Goal: Transaction & Acquisition: Obtain resource

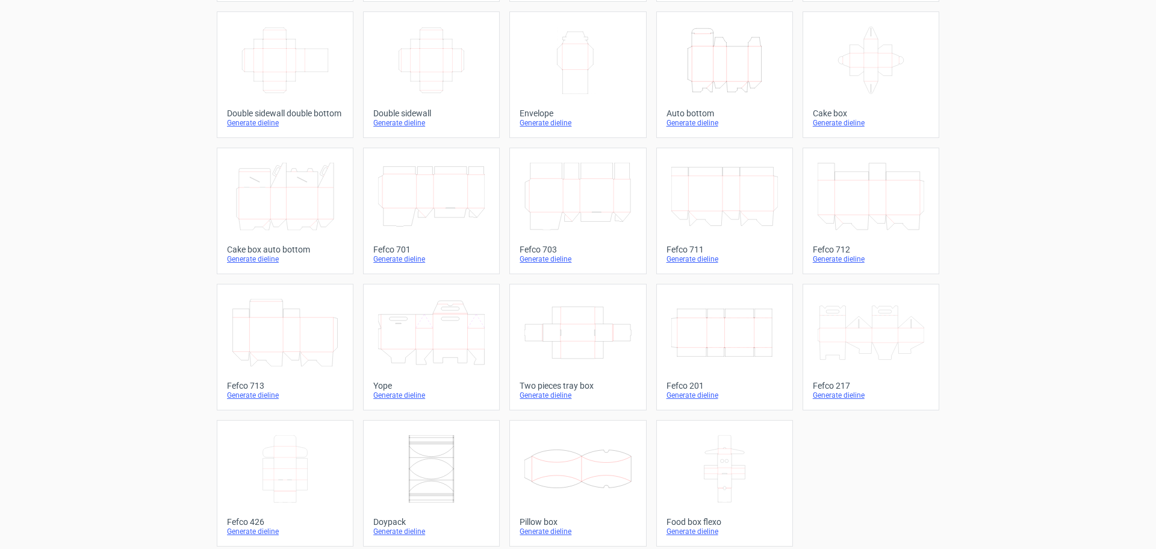
scroll to position [204, 0]
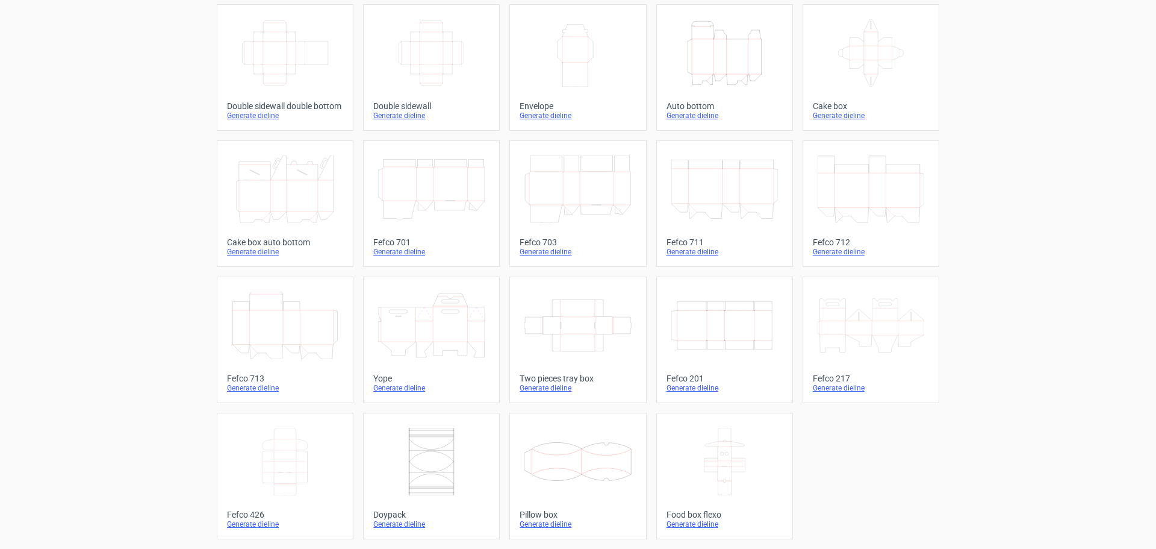
click at [589, 486] on icon at bounding box center [577, 461] width 107 height 67
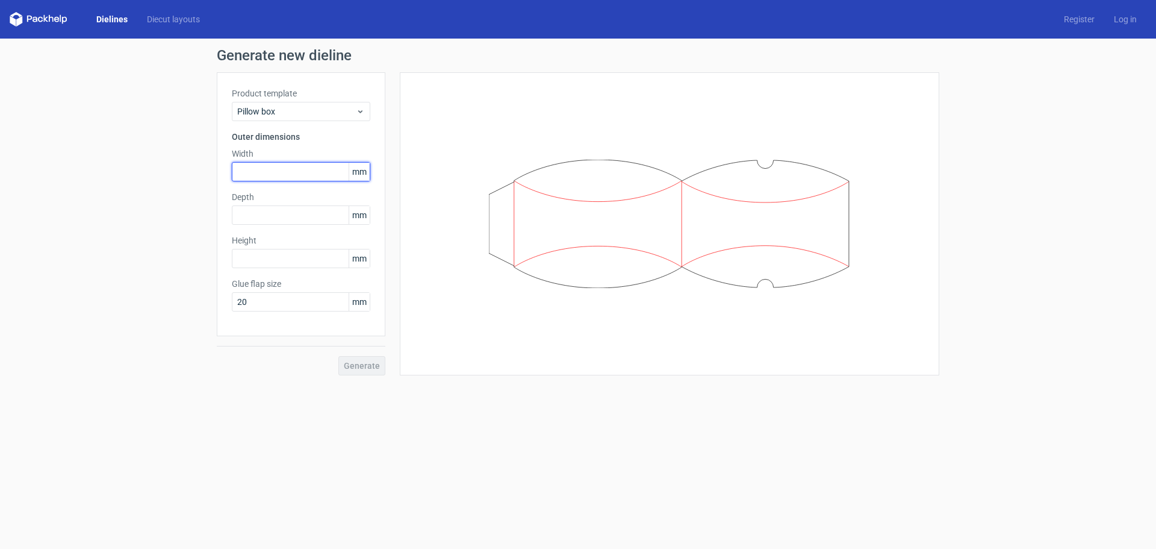
click at [272, 172] on input "text" at bounding box center [301, 171] width 138 height 19
click at [284, 248] on div "Height mm" at bounding box center [301, 251] width 138 height 34
click at [284, 255] on input "text" at bounding box center [301, 258] width 138 height 19
paste input "310"
type input "310"
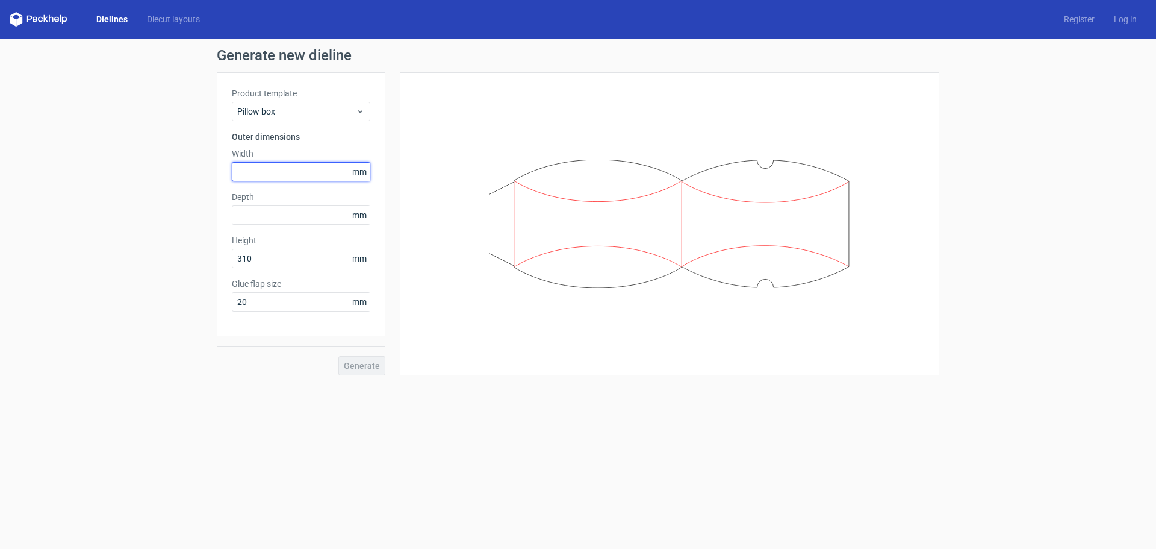
click at [286, 181] on input "text" at bounding box center [301, 171] width 138 height 19
click at [267, 221] on input "text" at bounding box center [301, 214] width 138 height 19
click at [278, 160] on div "Width mm" at bounding box center [301, 165] width 138 height 34
click at [278, 170] on input "text" at bounding box center [301, 171] width 138 height 19
type input "40"
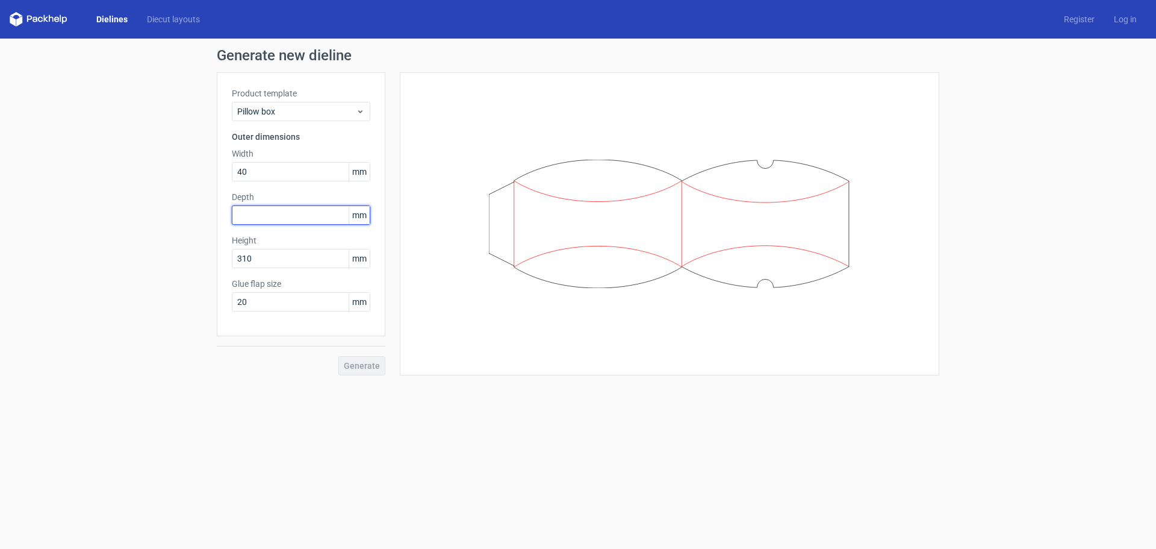
click at [275, 218] on input "text" at bounding box center [301, 214] width 138 height 19
click at [255, 203] on div "Depth mm" at bounding box center [301, 208] width 138 height 34
click at [255, 207] on input "text" at bounding box center [301, 214] width 138 height 19
type input "70"
click at [303, 193] on label "Depth" at bounding box center [301, 197] width 138 height 12
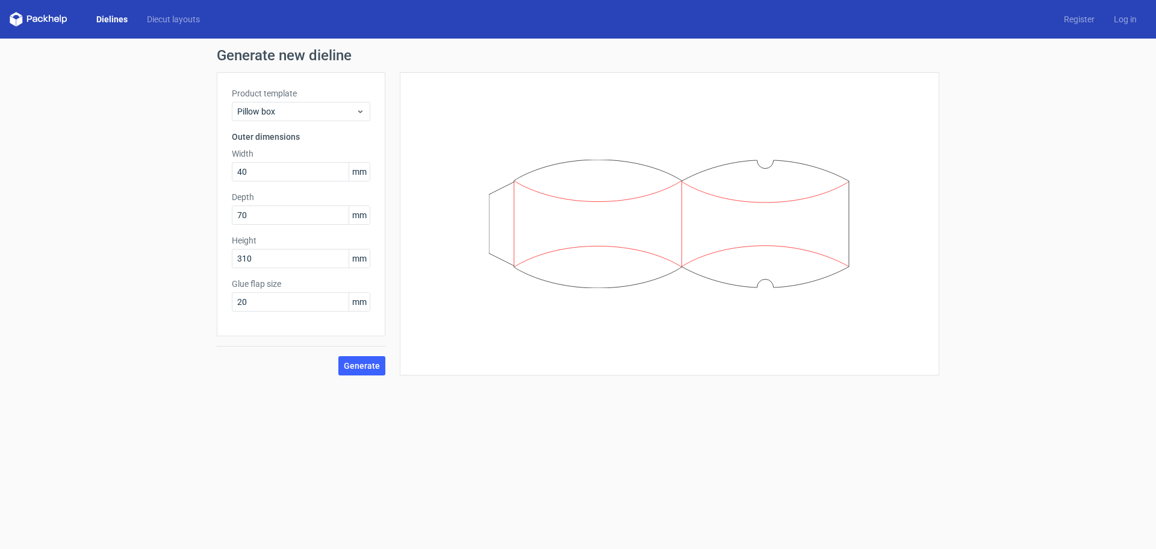
click at [371, 354] on div "Generate" at bounding box center [301, 355] width 169 height 39
click at [371, 369] on span "Generate" at bounding box center [362, 365] width 36 height 8
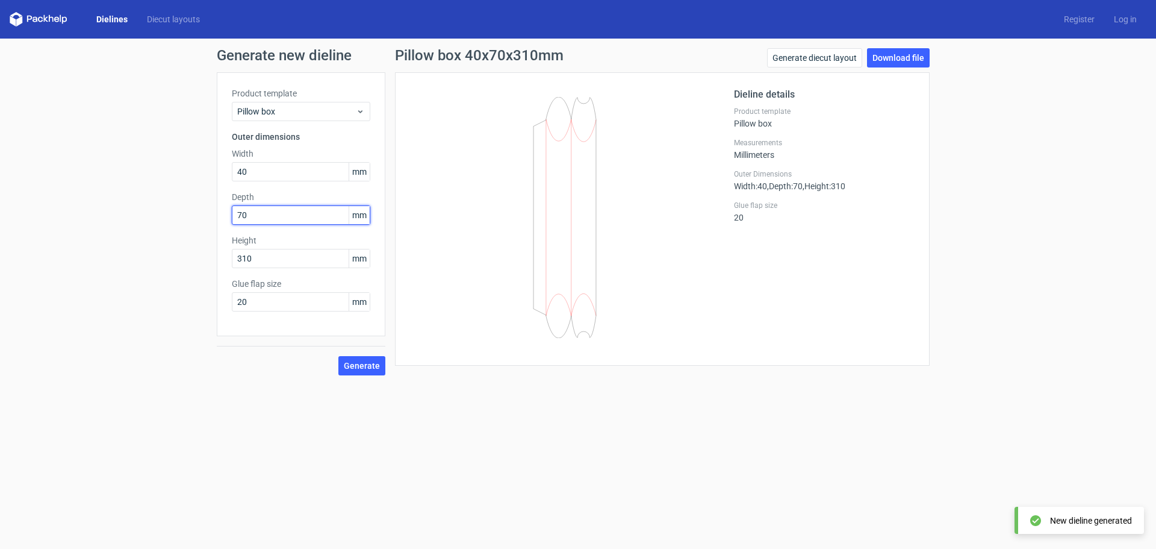
drag, startPoint x: 258, startPoint y: 209, endPoint x: 240, endPoint y: 209, distance: 18.1
click at [240, 209] on input "70" at bounding box center [301, 214] width 138 height 19
click at [254, 222] on input "70" at bounding box center [301, 214] width 138 height 19
drag, startPoint x: 258, startPoint y: 219, endPoint x: 227, endPoint y: 220, distance: 31.3
click at [227, 220] on div "Product template Pillow box Outer dimensions Width 40 mm Depth 70 mm Height 310…" at bounding box center [301, 204] width 169 height 264
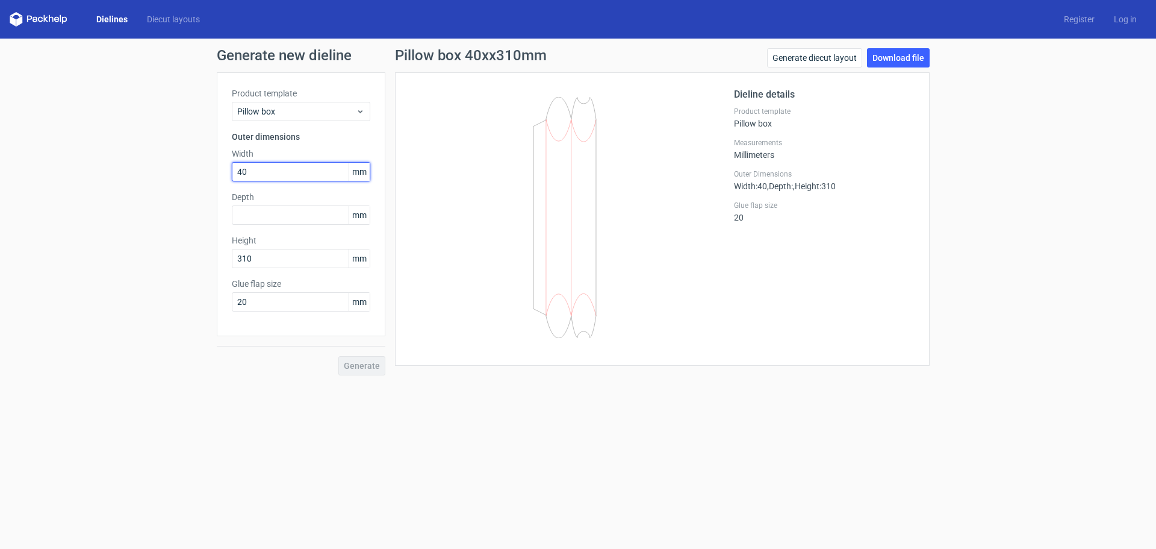
drag, startPoint x: 263, startPoint y: 175, endPoint x: 240, endPoint y: 173, distance: 23.6
click at [240, 173] on input "40" at bounding box center [301, 171] width 138 height 19
type input "4"
type input "70"
click at [252, 206] on input "text" at bounding box center [301, 214] width 138 height 19
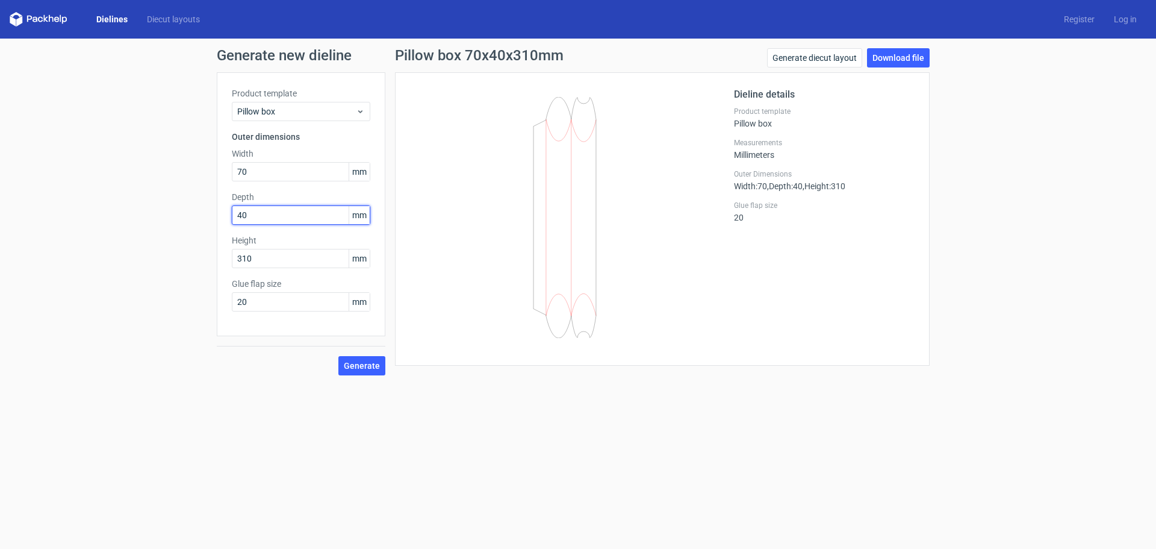
type input "40"
click at [328, 370] on div "Generate" at bounding box center [301, 355] width 169 height 39
click at [356, 366] on span "Generate" at bounding box center [362, 365] width 36 height 8
click at [270, 193] on label "Depth" at bounding box center [301, 197] width 138 height 12
click at [362, 361] on span "Generate" at bounding box center [362, 365] width 36 height 8
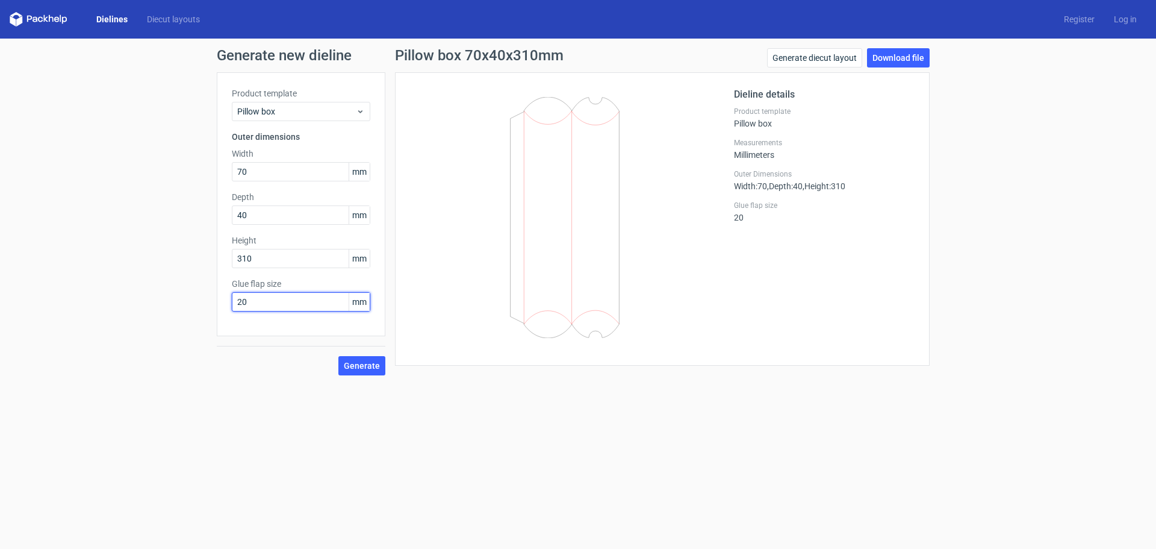
click at [258, 298] on input "20" at bounding box center [301, 301] width 138 height 19
click at [287, 389] on form "Generate new dieline Product template Pillow box Outer dimensions Width 70 mm D…" at bounding box center [578, 294] width 1156 height 510
drag, startPoint x: 243, startPoint y: 307, endPoint x: 225, endPoint y: 306, distance: 18.7
click at [225, 306] on div "Product template Pillow box Outer dimensions Width 70 mm Depth 40 mm Height 310…" at bounding box center [301, 204] width 169 height 264
drag, startPoint x: 237, startPoint y: 306, endPoint x: 227, endPoint y: 306, distance: 9.6
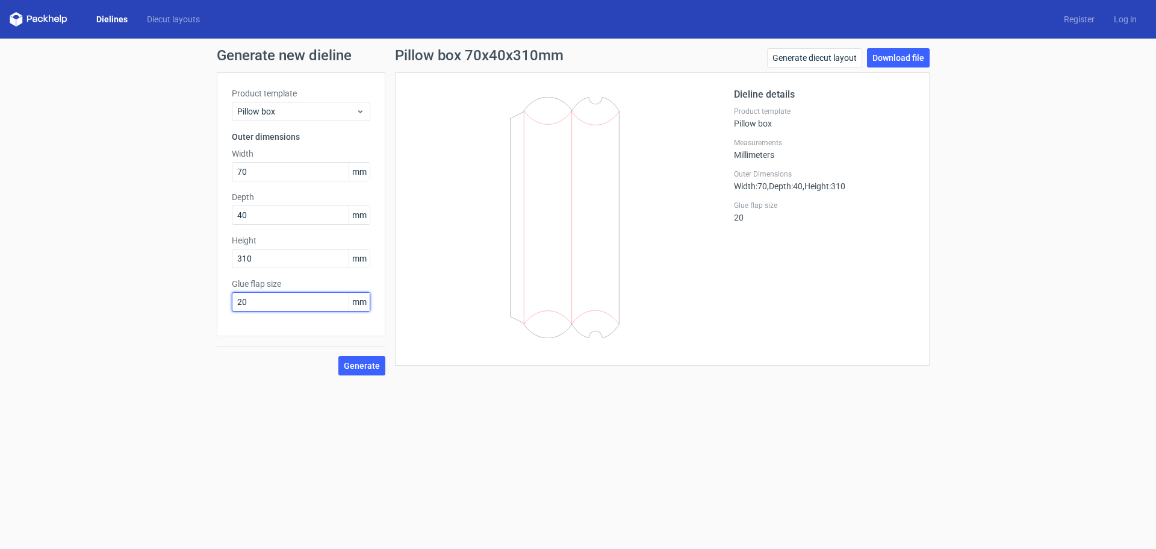
click at [227, 306] on div "Product template Pillow box Outer dimensions Width 70 mm Depth 40 mm Height 310…" at bounding box center [301, 204] width 169 height 264
drag, startPoint x: 270, startPoint y: 378, endPoint x: 331, endPoint y: 370, distance: 61.3
click at [272, 378] on div "Generate new dieline Product template Pillow box Outer dimensions Width 70 mm D…" at bounding box center [578, 212] width 1156 height 346
click at [388, 359] on div "Pillow box 70x40x310mm Generate diecut layout Download file Dieline details Pro…" at bounding box center [662, 211] width 554 height 327
click at [367, 370] on button "Generate" at bounding box center [361, 365] width 47 height 19
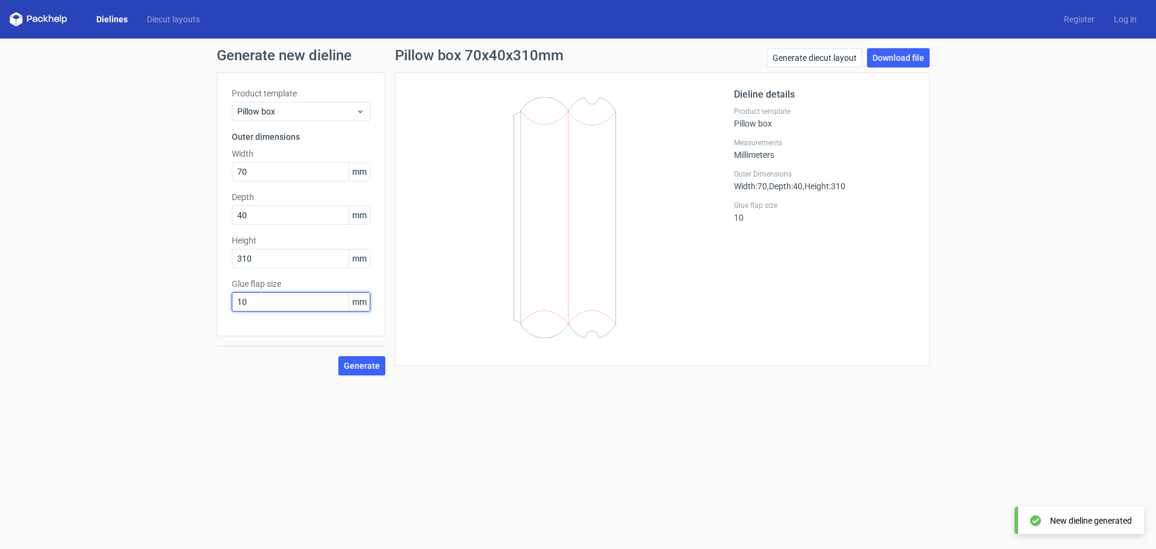
click at [243, 302] on input "10" at bounding box center [301, 301] width 138 height 19
drag, startPoint x: 247, startPoint y: 302, endPoint x: 198, endPoint y: 302, distance: 49.4
click at [198, 302] on div "Generate new dieline Product template Pillow box Outer dimensions Width 70 mm D…" at bounding box center [578, 212] width 1156 height 346
type input "20"
click at [385, 372] on button "Generate" at bounding box center [361, 365] width 47 height 19
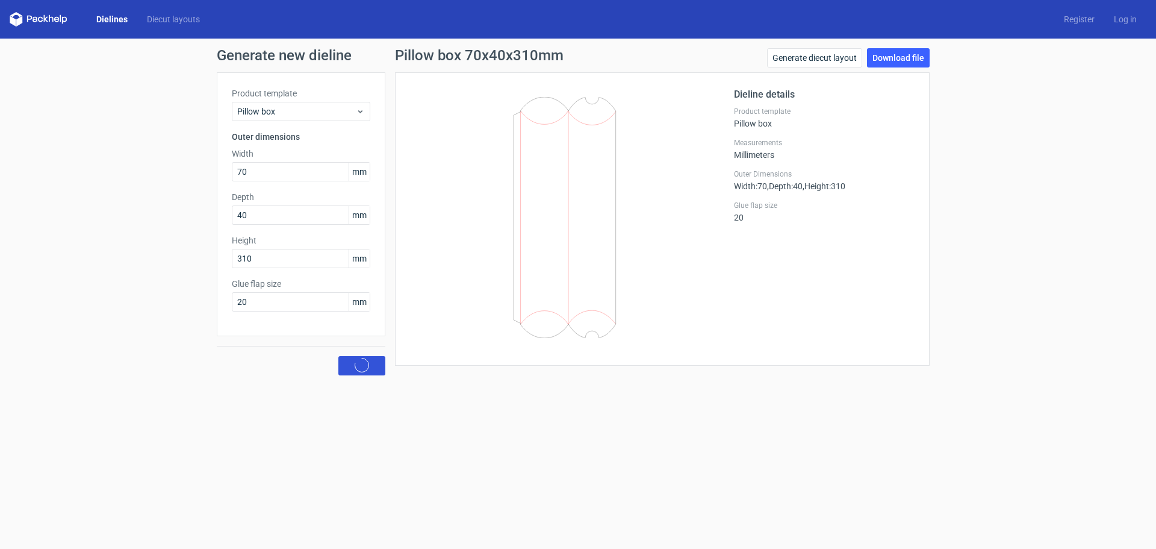
click at [382, 369] on button "Generate" at bounding box center [361, 365] width 47 height 19
click at [897, 57] on link "Download file" at bounding box center [898, 57] width 63 height 19
click at [141, 107] on div "Generate new dieline Product template Pillow box Outer dimensions Width 70 mm D…" at bounding box center [578, 212] width 1156 height 346
click at [300, 104] on div "Pillow box" at bounding box center [301, 111] width 138 height 19
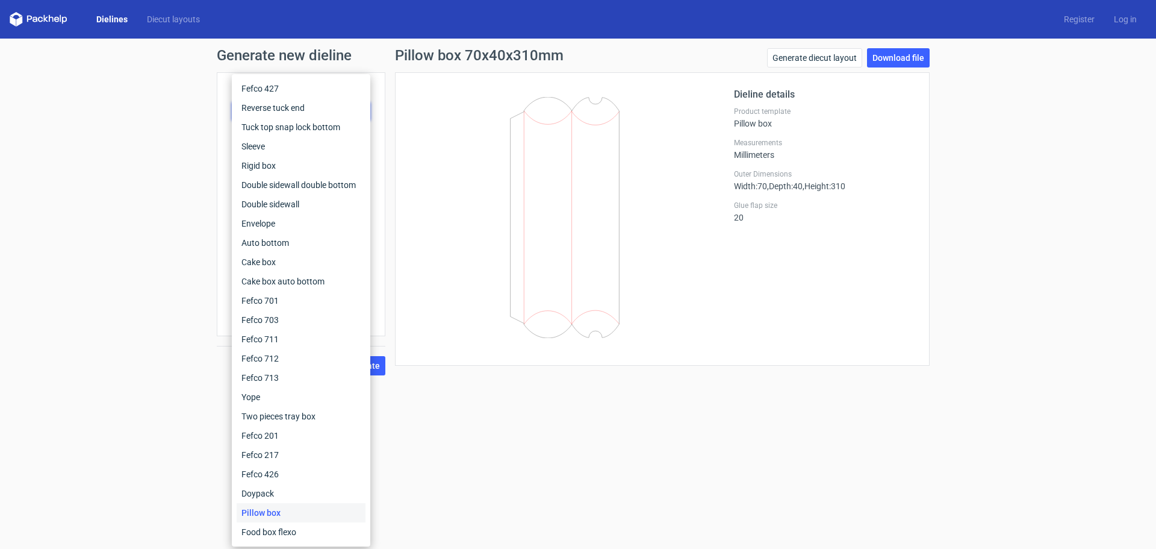
click at [111, 138] on div "Generate new dieline Product template Pillow box Outer dimensions Width 70 mm D…" at bounding box center [578, 212] width 1156 height 346
